Goal: Task Accomplishment & Management: Manage account settings

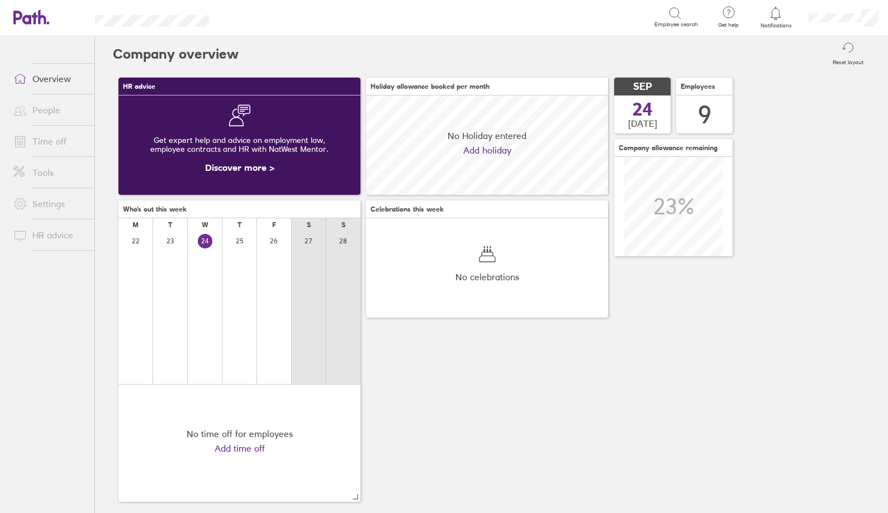
scroll to position [99, 242]
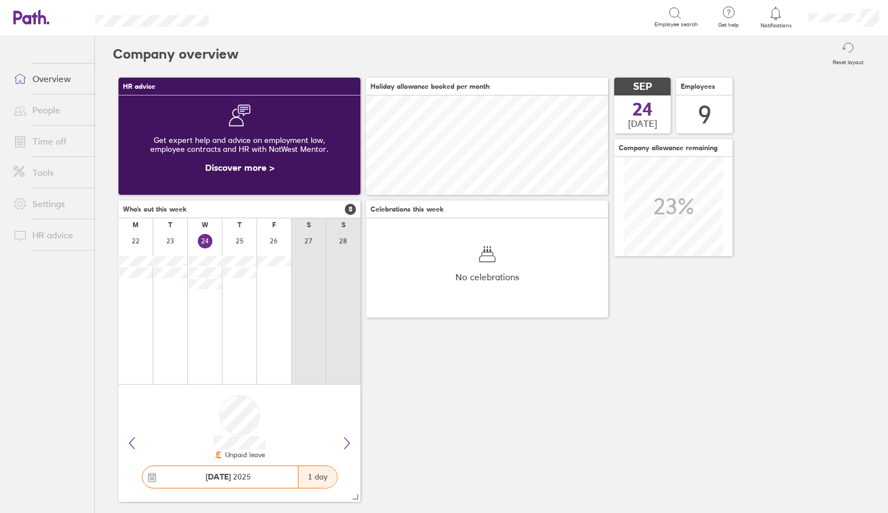
click at [37, 139] on link "Time off" at bounding box center [49, 141] width 90 height 22
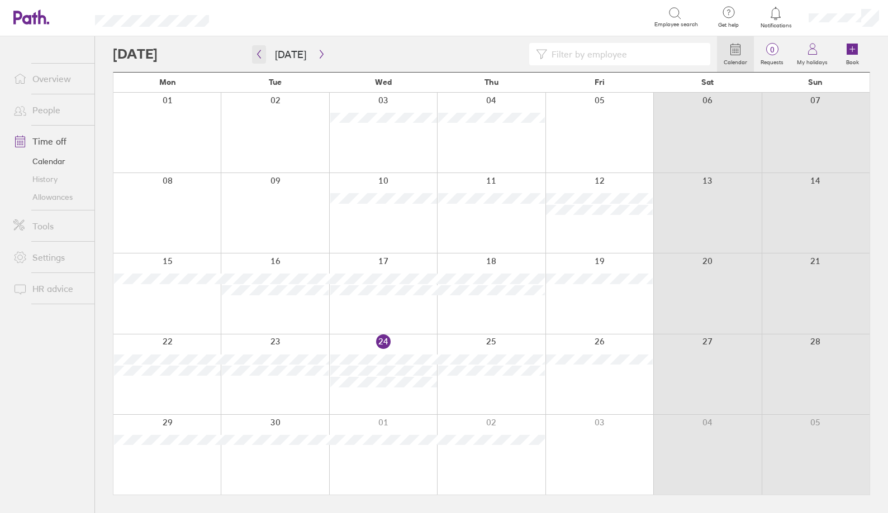
click at [261, 55] on icon "button" at bounding box center [259, 54] width 8 height 9
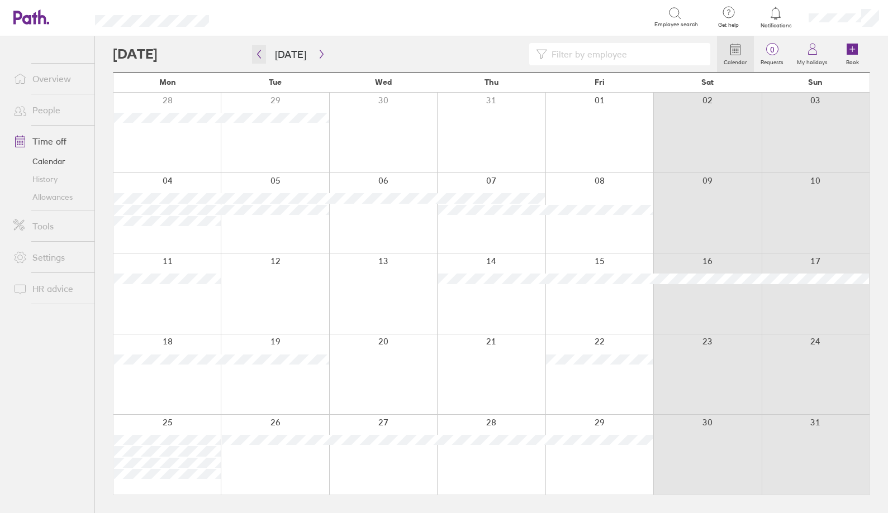
click at [260, 55] on icon "button" at bounding box center [259, 54] width 8 height 9
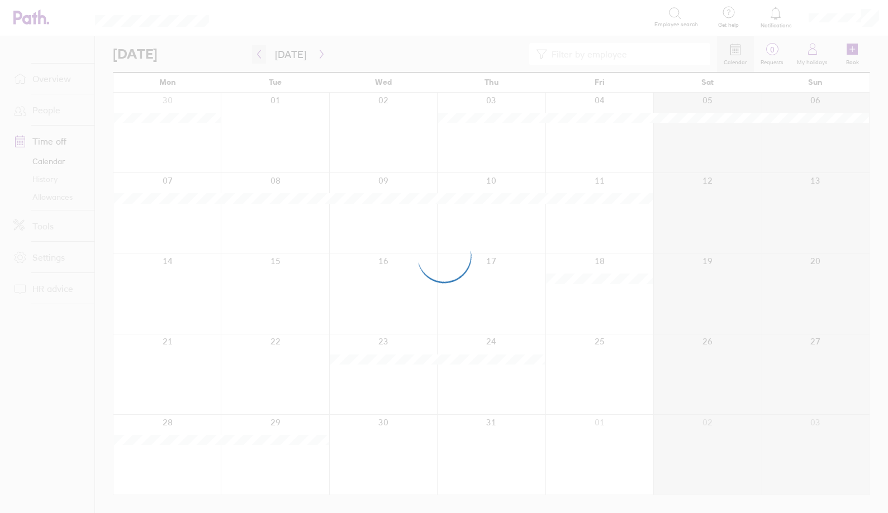
click at [261, 59] on button "button" at bounding box center [259, 54] width 14 height 18
click at [261, 59] on div at bounding box center [444, 256] width 888 height 513
click at [260, 59] on div at bounding box center [444, 256] width 888 height 513
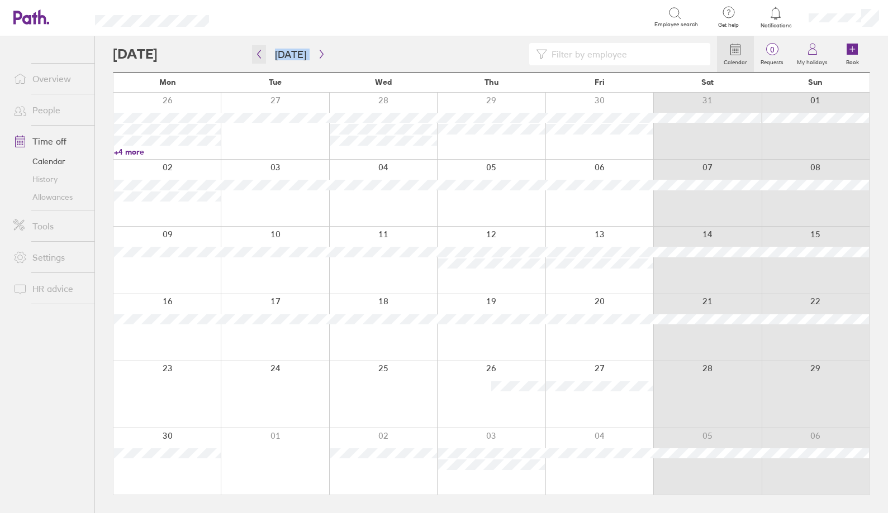
click at [260, 54] on icon "button" at bounding box center [259, 54] width 8 height 9
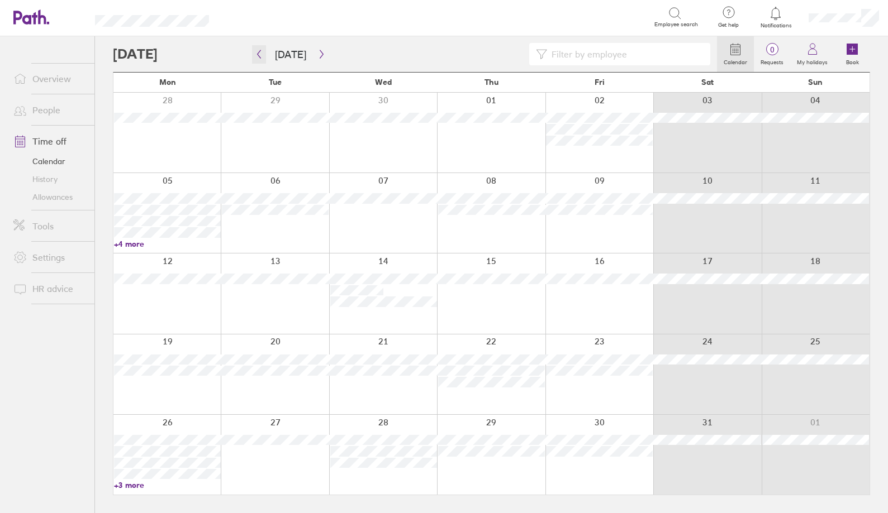
click at [260, 54] on icon "button" at bounding box center [259, 54] width 8 height 9
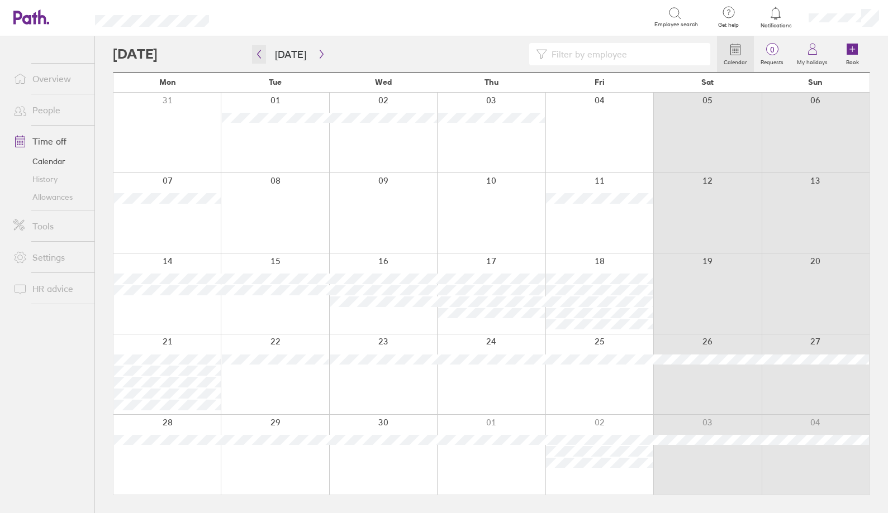
click at [263, 56] on icon "button" at bounding box center [259, 54] width 8 height 9
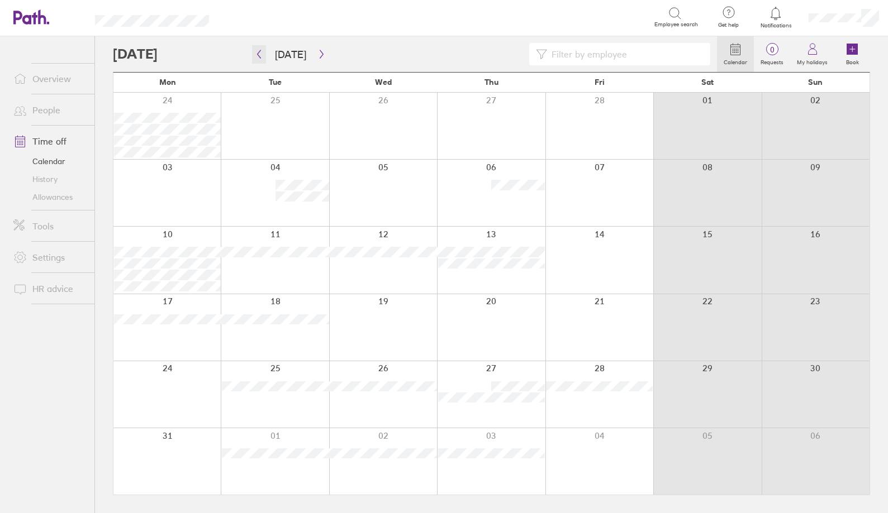
click at [263, 56] on icon "button" at bounding box center [259, 54] width 8 height 9
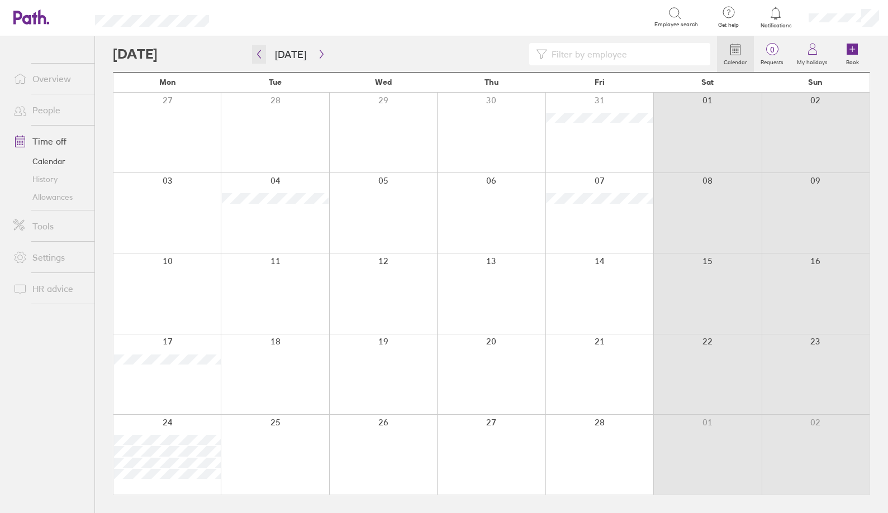
click at [262, 58] on icon "button" at bounding box center [259, 54] width 8 height 9
click at [389, 140] on div at bounding box center [383, 133] width 108 height 80
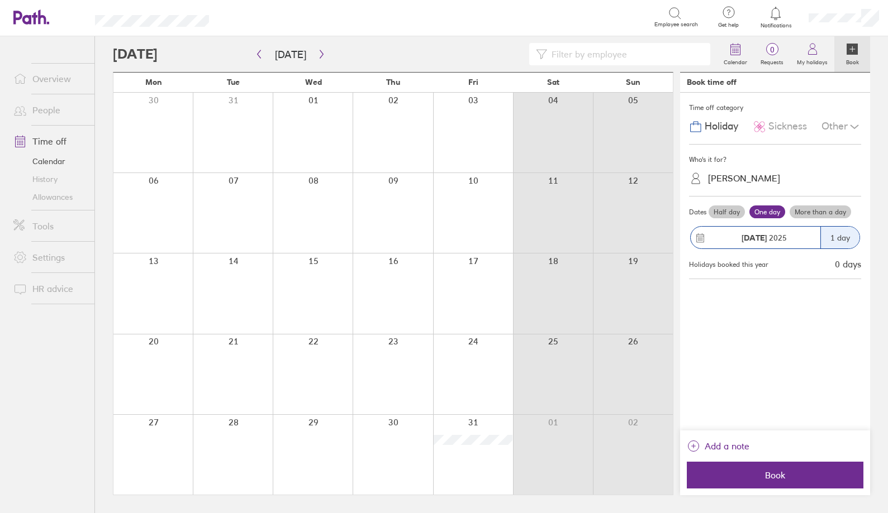
click at [316, 123] on div at bounding box center [313, 133] width 80 height 80
click at [40, 110] on link "People" at bounding box center [49, 110] width 90 height 22
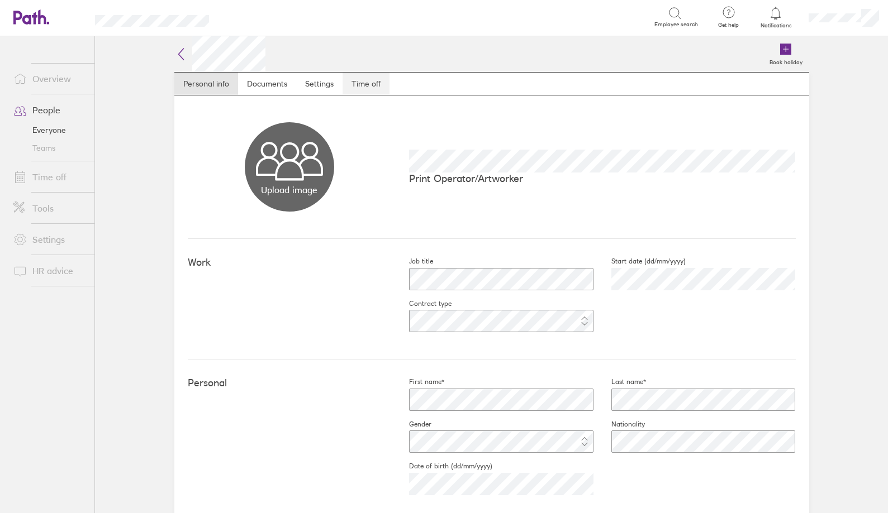
click at [366, 78] on link "Time off" at bounding box center [365, 84] width 47 height 22
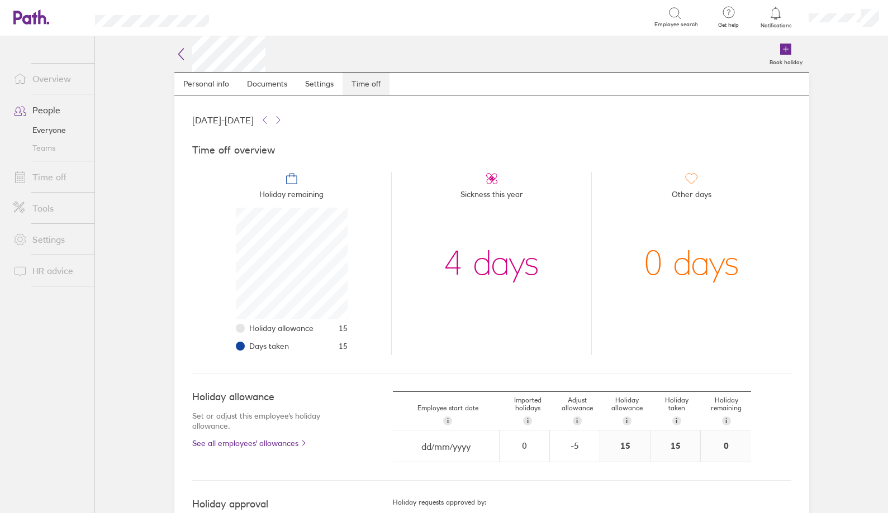
scroll to position [112, 112]
click at [42, 108] on link "People" at bounding box center [49, 110] width 90 height 22
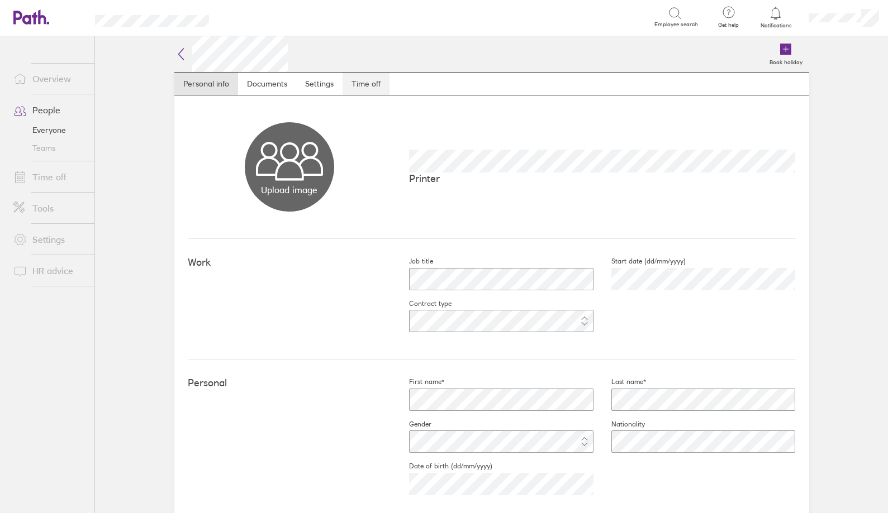
click at [363, 81] on link "Time off" at bounding box center [365, 84] width 47 height 22
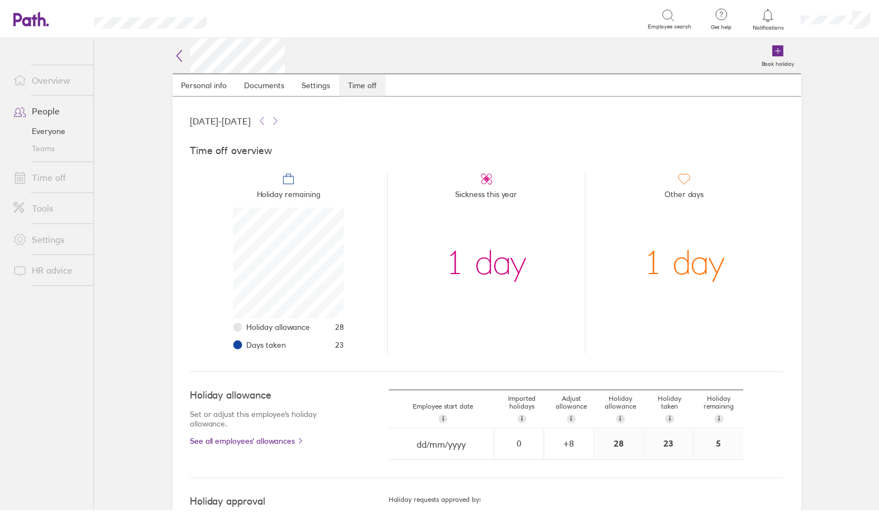
scroll to position [112, 112]
click at [36, 177] on link "Time off" at bounding box center [49, 177] width 90 height 22
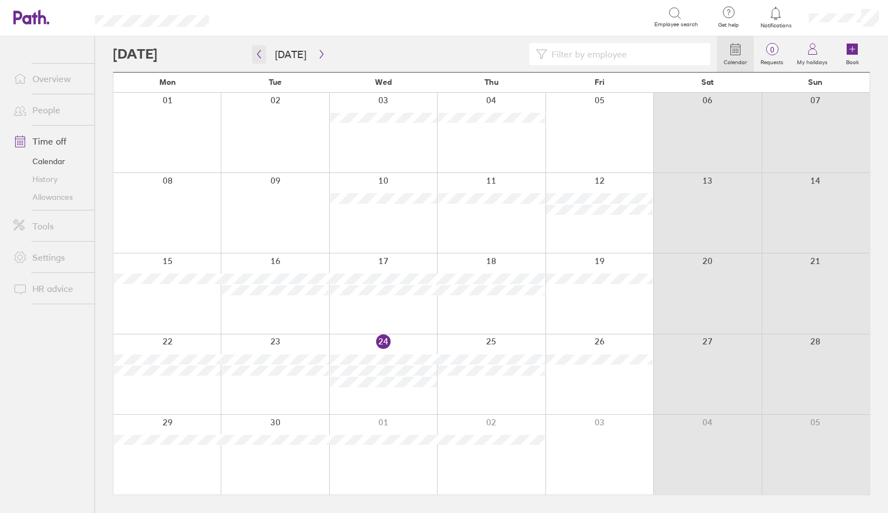
click at [263, 61] on button "button" at bounding box center [259, 54] width 14 height 18
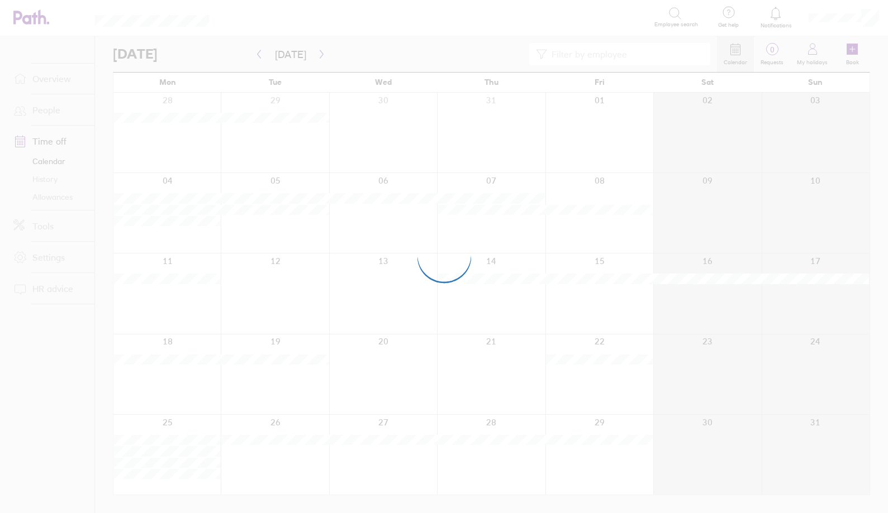
click at [260, 58] on div at bounding box center [444, 256] width 888 height 513
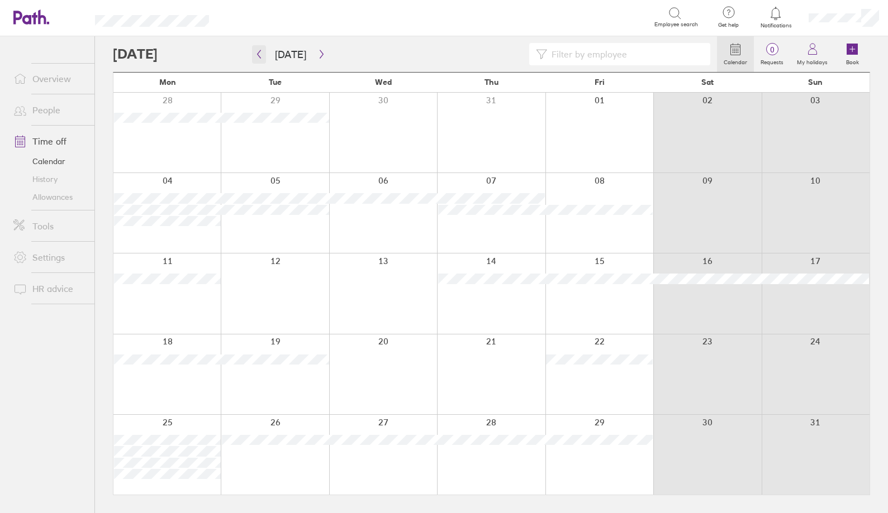
click at [260, 58] on icon "button" at bounding box center [259, 54] width 3 height 8
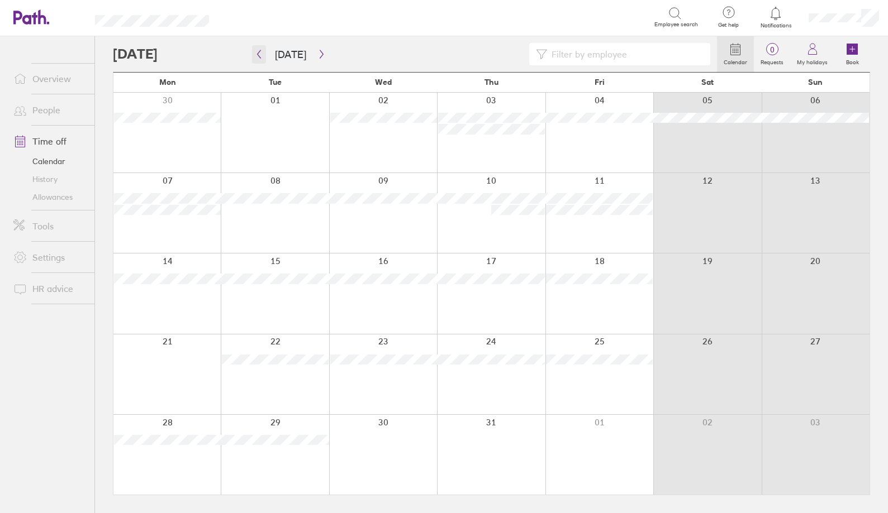
click at [263, 60] on button "button" at bounding box center [259, 54] width 14 height 18
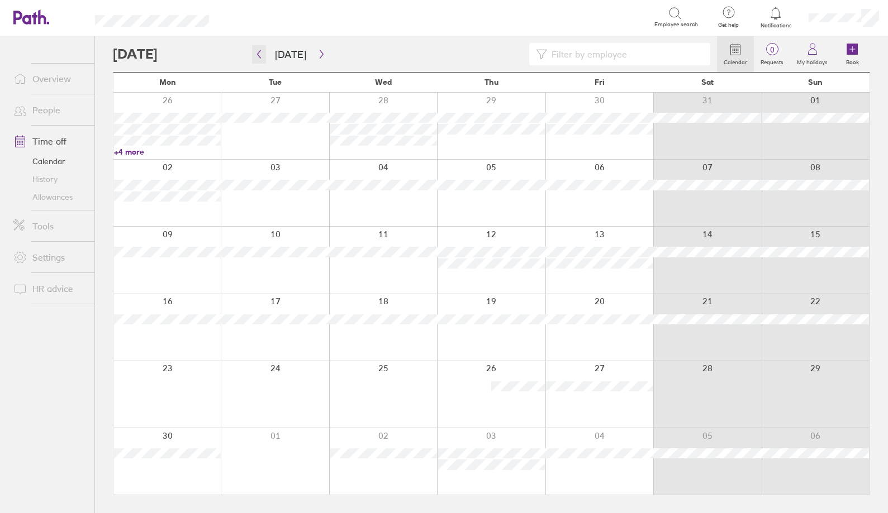
click at [259, 55] on icon "button" at bounding box center [259, 54] width 8 height 9
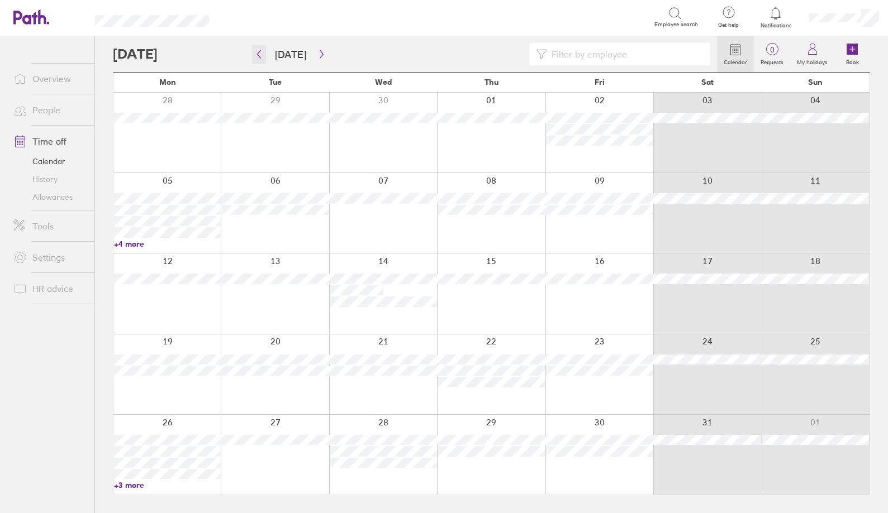
click at [260, 54] on icon "button" at bounding box center [259, 54] width 8 height 9
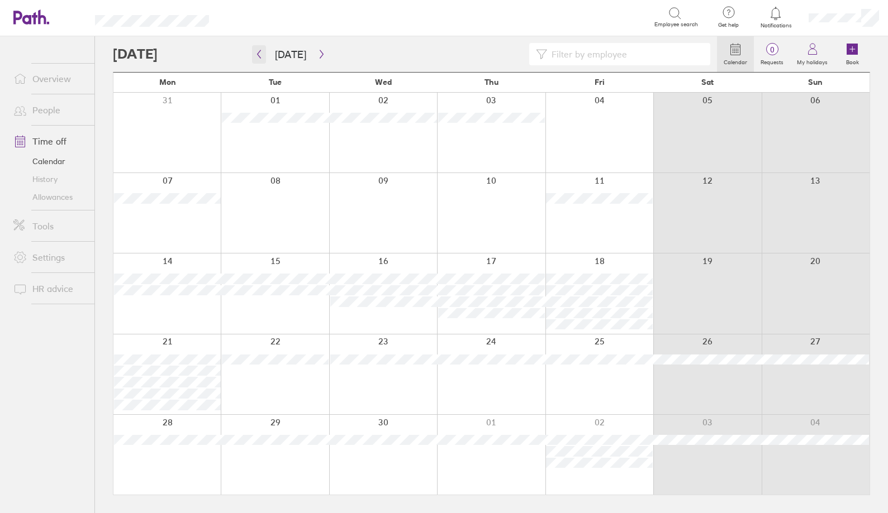
click at [260, 54] on icon "button" at bounding box center [259, 54] width 8 height 9
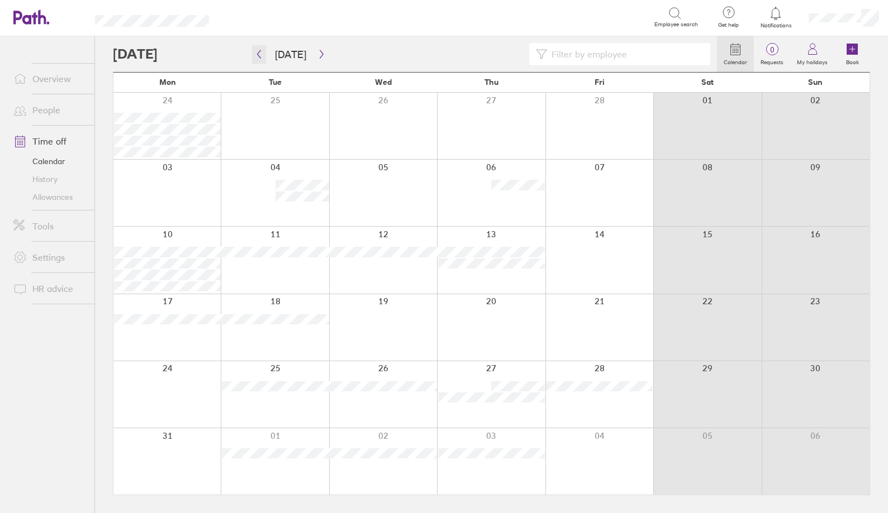
click at [261, 55] on icon "button" at bounding box center [259, 54] width 8 height 9
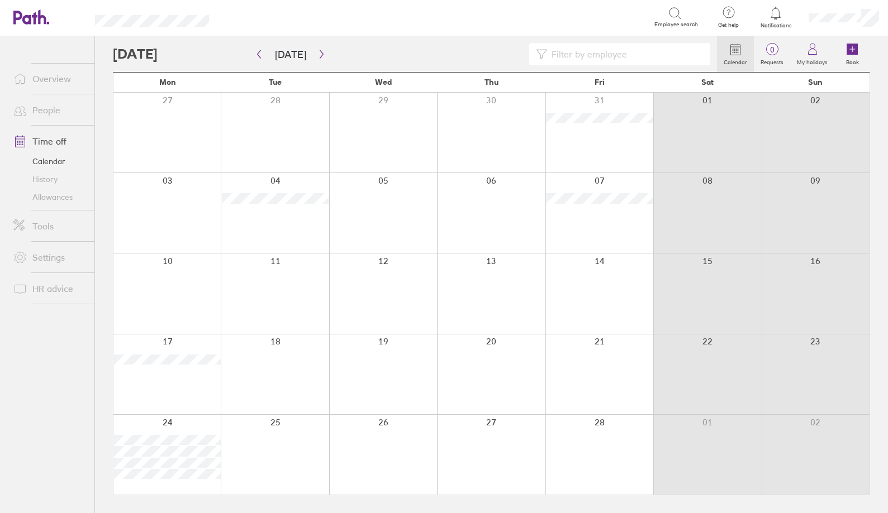
click at [251, 57] on div at bounding box center [415, 54] width 604 height 22
click at [263, 50] on icon "button" at bounding box center [259, 54] width 8 height 9
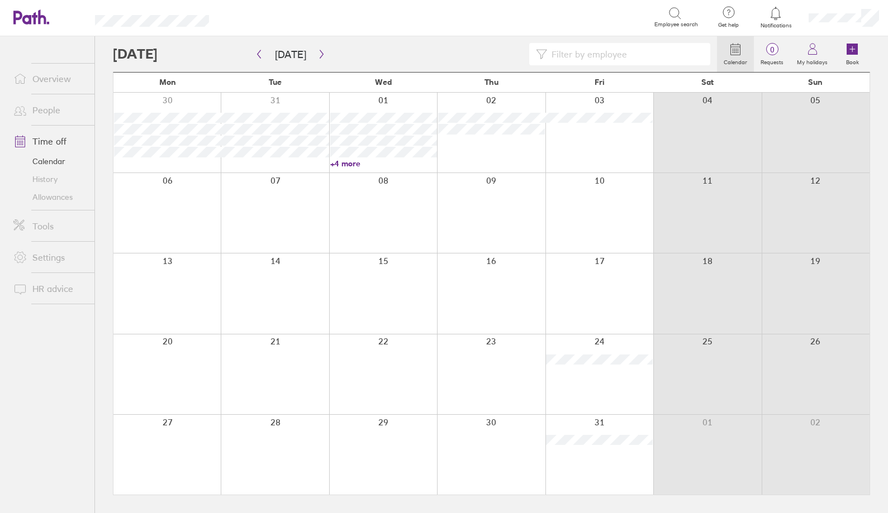
click at [341, 163] on link "+4 more" at bounding box center [383, 164] width 107 height 10
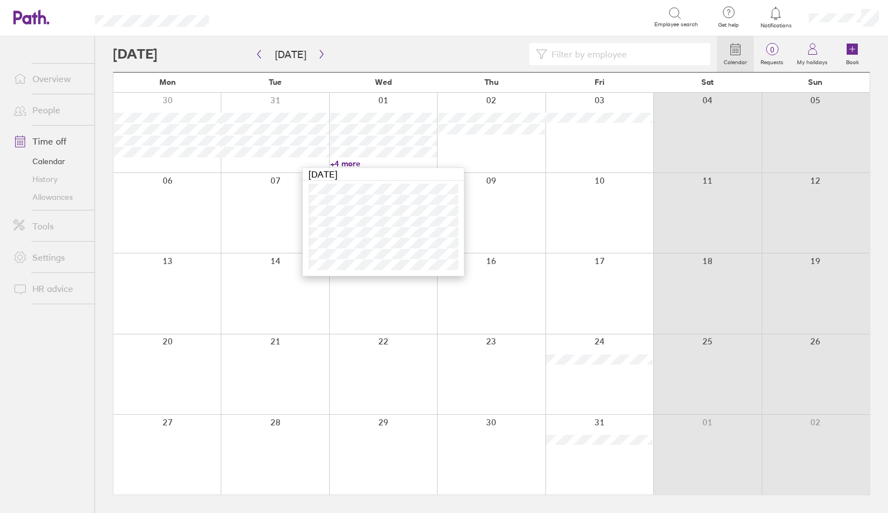
click at [516, 218] on div at bounding box center [491, 213] width 108 height 80
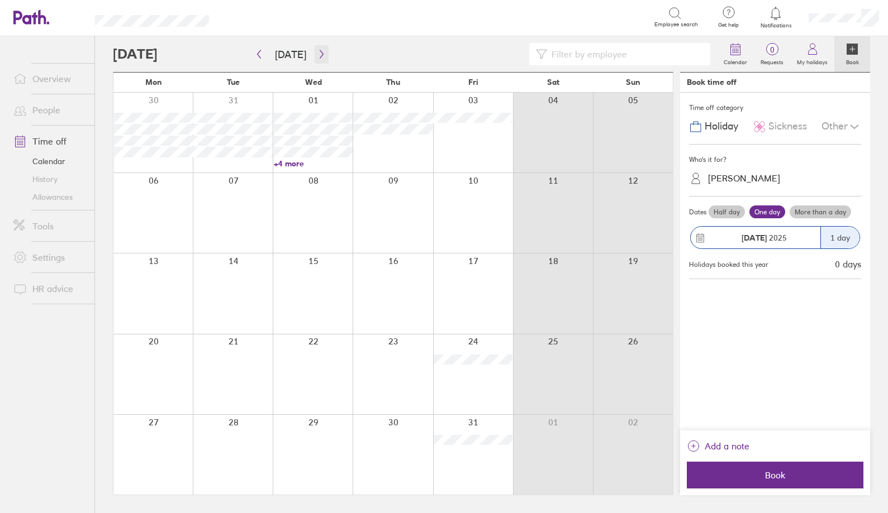
click at [317, 56] on icon "button" at bounding box center [321, 54] width 8 height 9
click at [317, 54] on icon "button" at bounding box center [321, 54] width 8 height 9
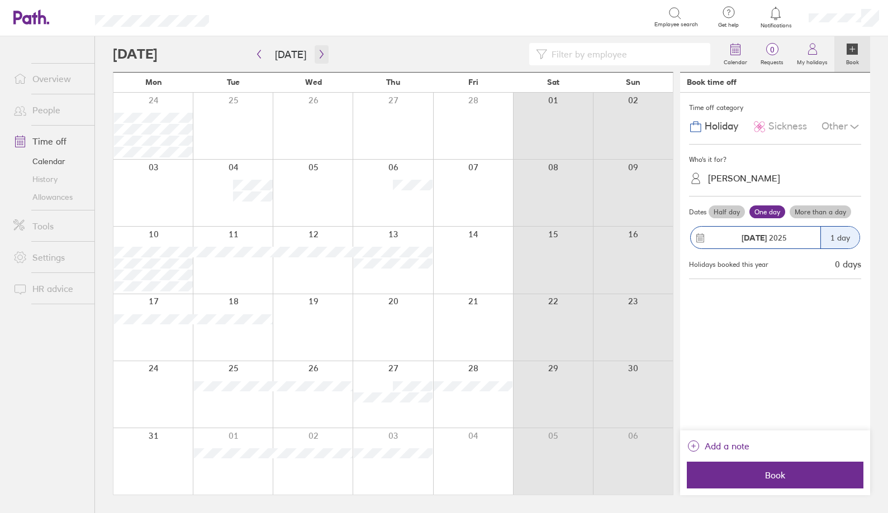
click at [321, 54] on icon "button" at bounding box center [321, 54] width 8 height 9
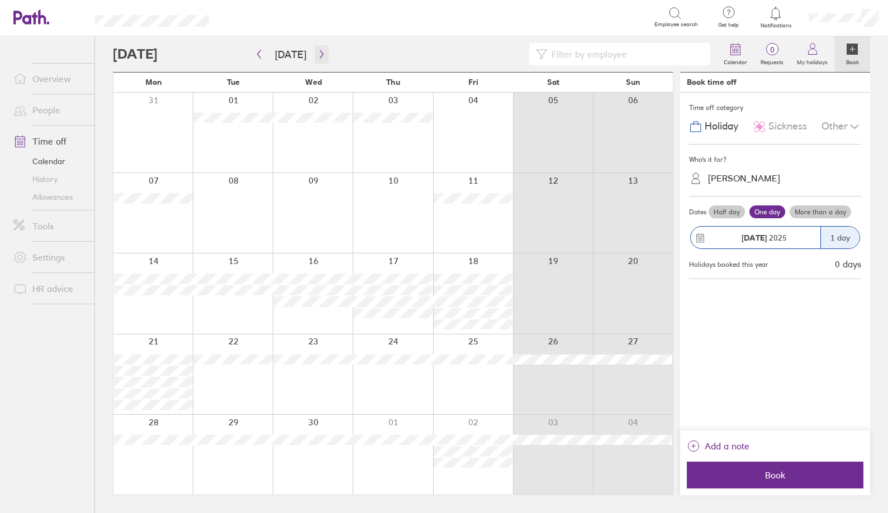
click at [318, 56] on icon "button" at bounding box center [321, 54] width 8 height 9
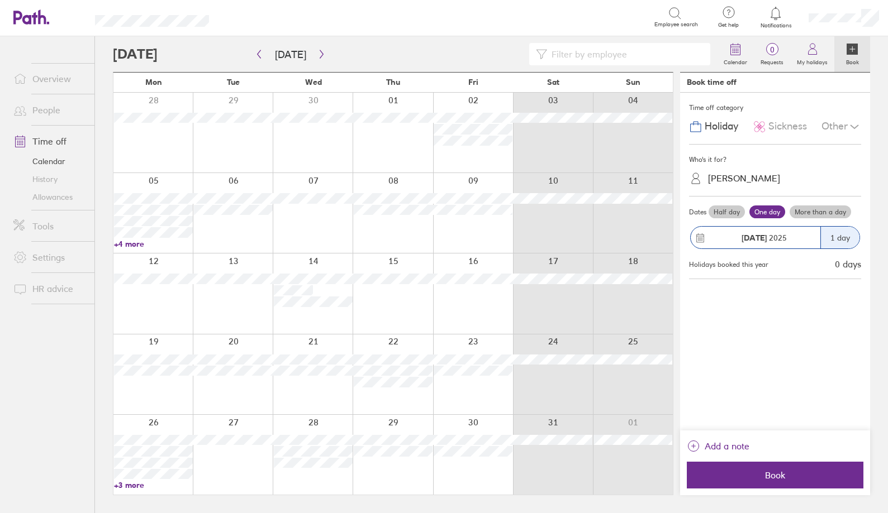
click at [134, 245] on link "+4 more" at bounding box center [153, 244] width 79 height 10
click at [321, 321] on div at bounding box center [313, 294] width 80 height 80
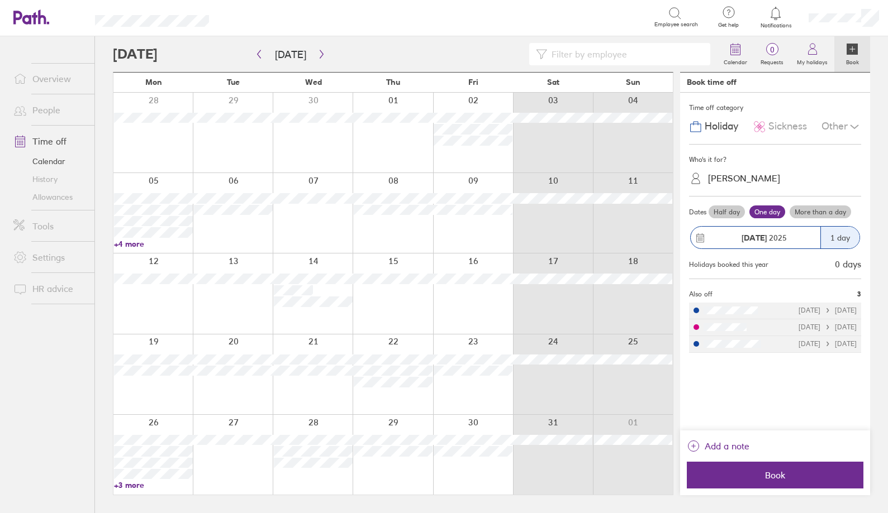
click at [130, 485] on link "+3 more" at bounding box center [153, 485] width 79 height 10
click at [317, 55] on icon "button" at bounding box center [321, 54] width 8 height 9
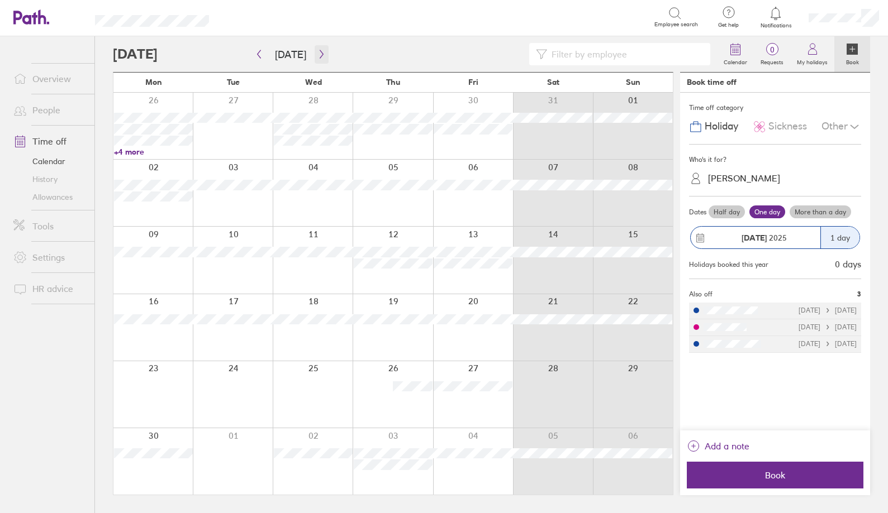
click at [317, 58] on icon "button" at bounding box center [321, 54] width 8 height 9
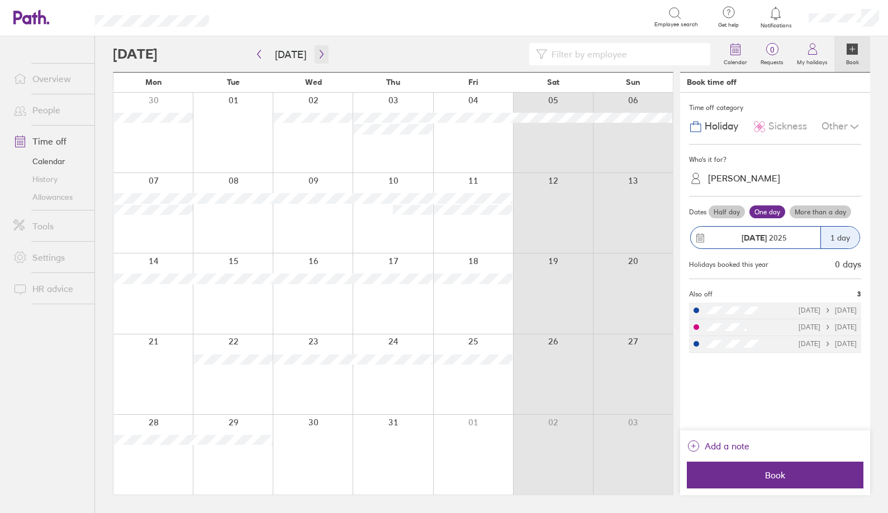
click at [323, 53] on button "button" at bounding box center [322, 54] width 14 height 18
click at [320, 58] on icon "button" at bounding box center [321, 54] width 3 height 8
click at [260, 59] on button "button" at bounding box center [259, 54] width 14 height 18
click at [318, 56] on icon "button" at bounding box center [321, 54] width 8 height 9
click at [54, 365] on ul "Overview People Time off Calendar History Allowances Tools Settings HR advice" at bounding box center [47, 256] width 94 height 440
